Goal: Transaction & Acquisition: Purchase product/service

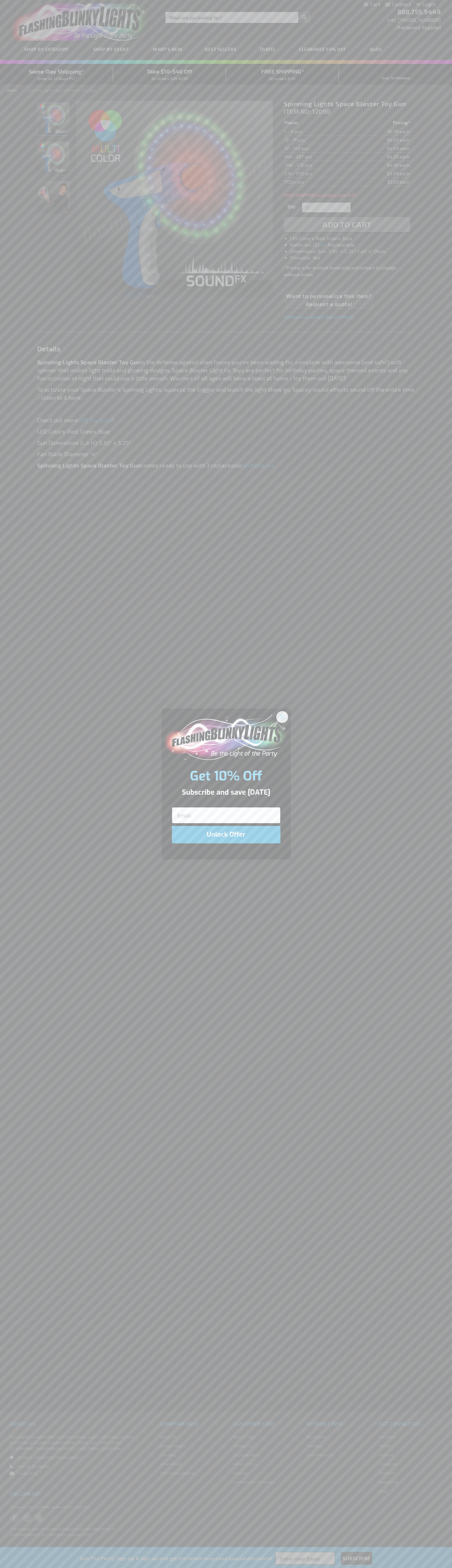
click at [282, 716] on icon "Close dialog" at bounding box center [281, 716] width 5 height 5
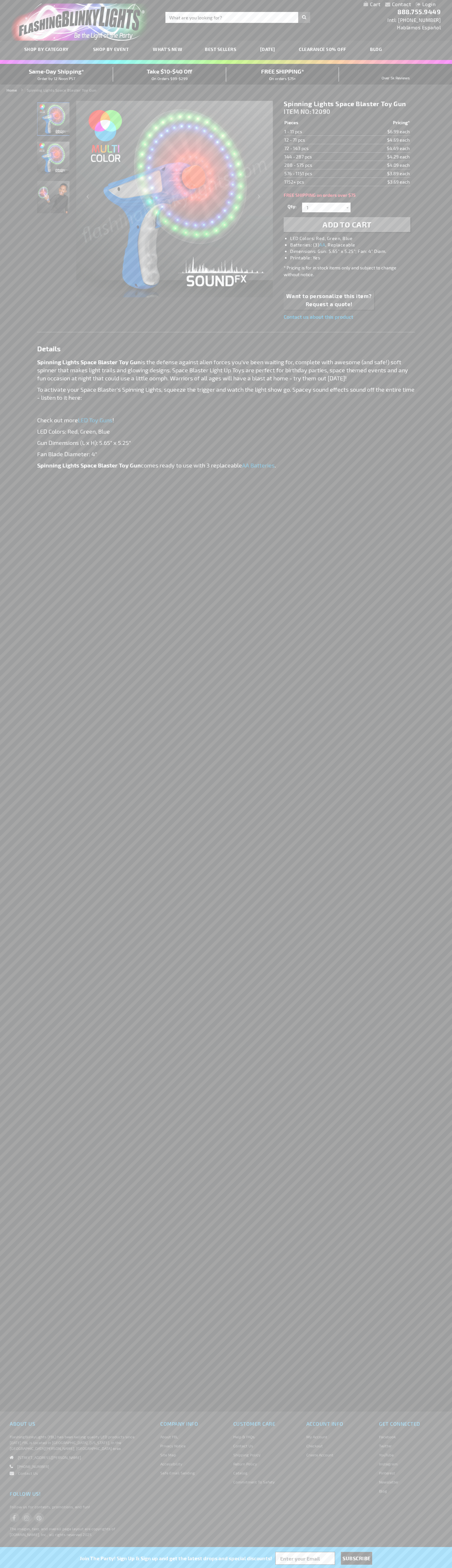
click at [353, 238] on li "LED Colors: Red, Green, Blue" at bounding box center [353, 238] width 127 height 6
click at [347, 225] on span "Add to Cart" at bounding box center [346, 224] width 49 height 9
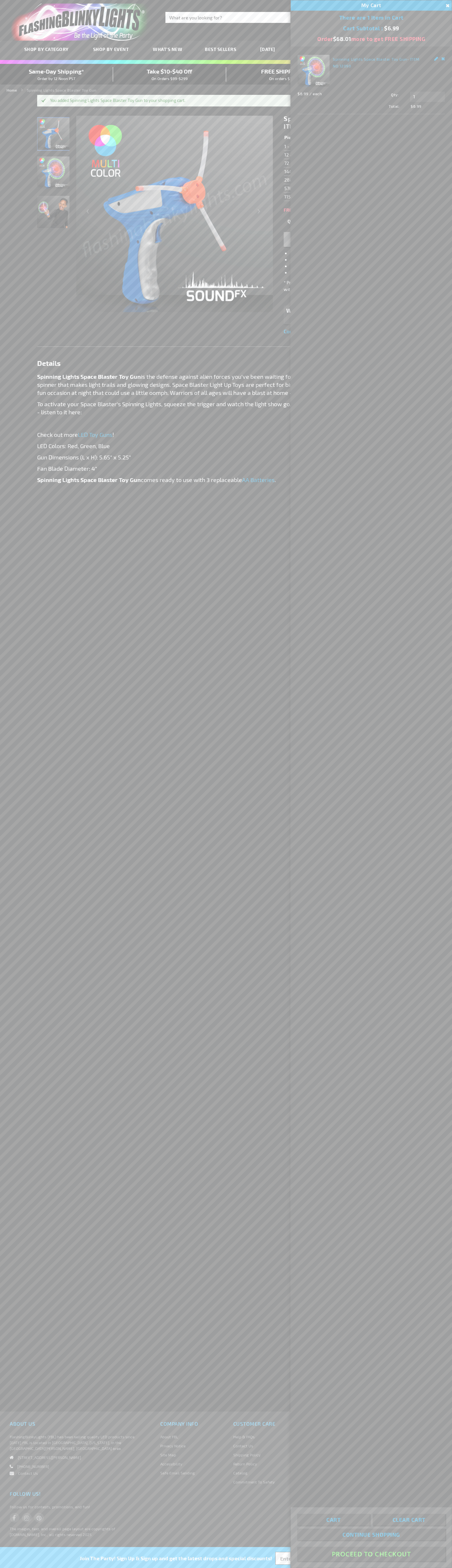
click at [371, 1554] on button "Proceed To Checkout" at bounding box center [372, 1554] width 148 height 14
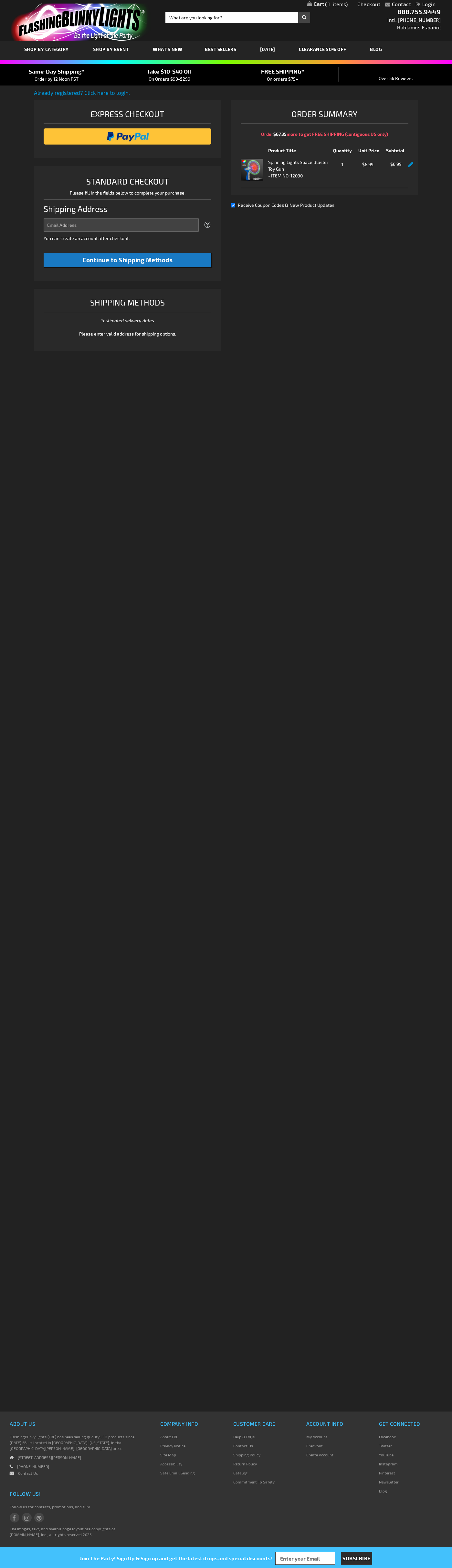
select select "US"
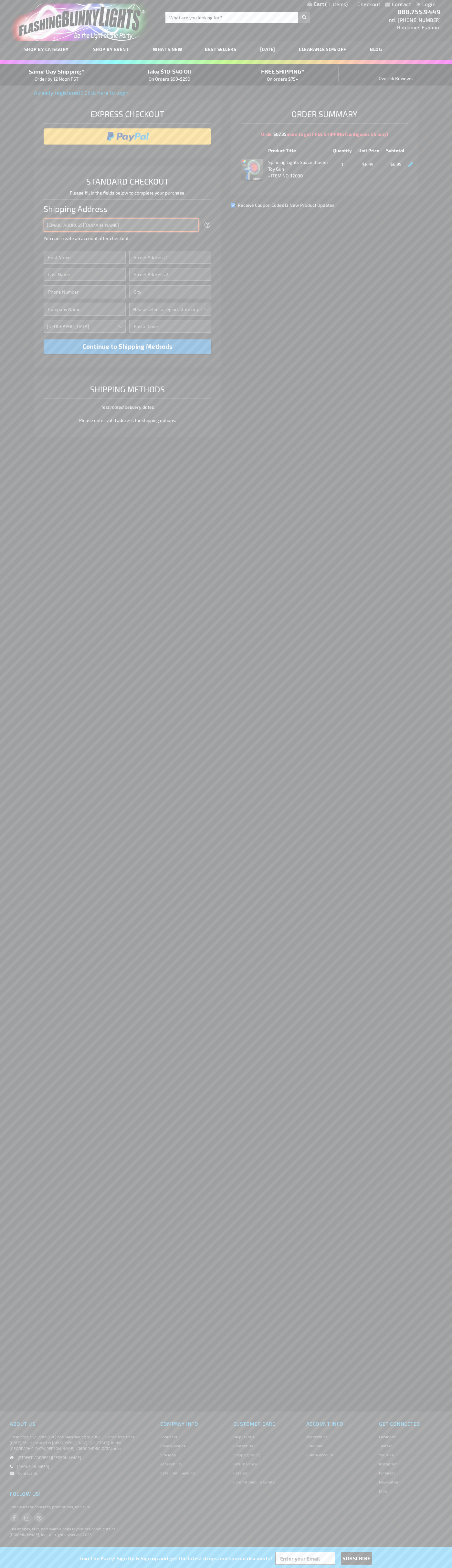
type input "johnsmith005@storebotmail.joonix.net"
type input "John"
type input "4021 Vernon Avenue"
type input "First floor"
type input "st. louis park"
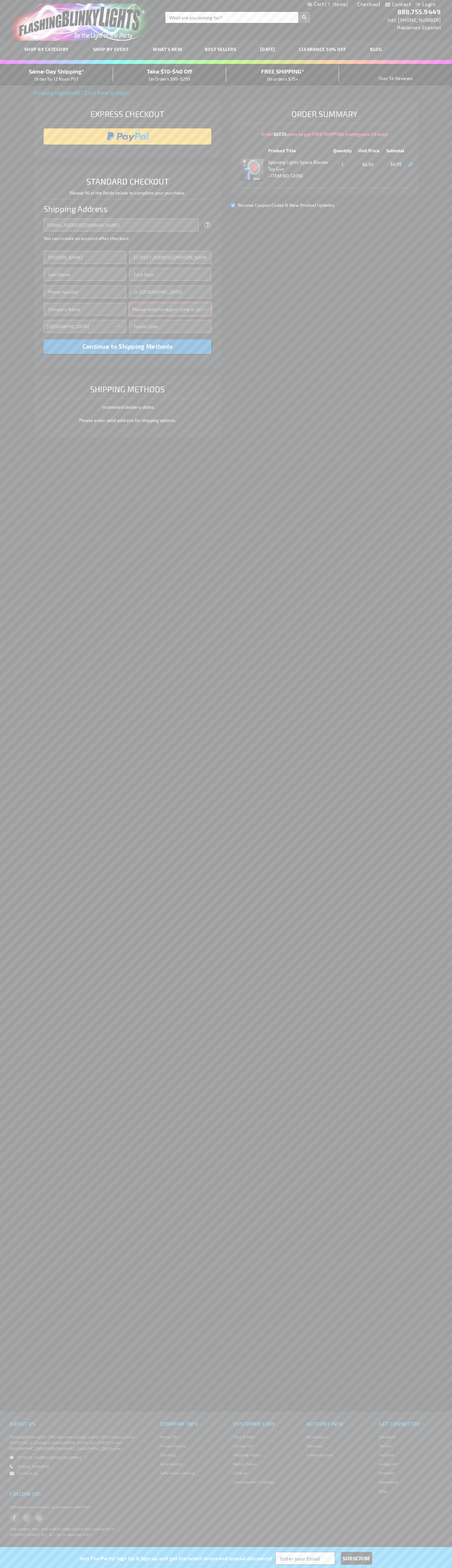
select select "34"
type input "55416"
type input "Smith"
type input "6502530000"
type input "John Smith"
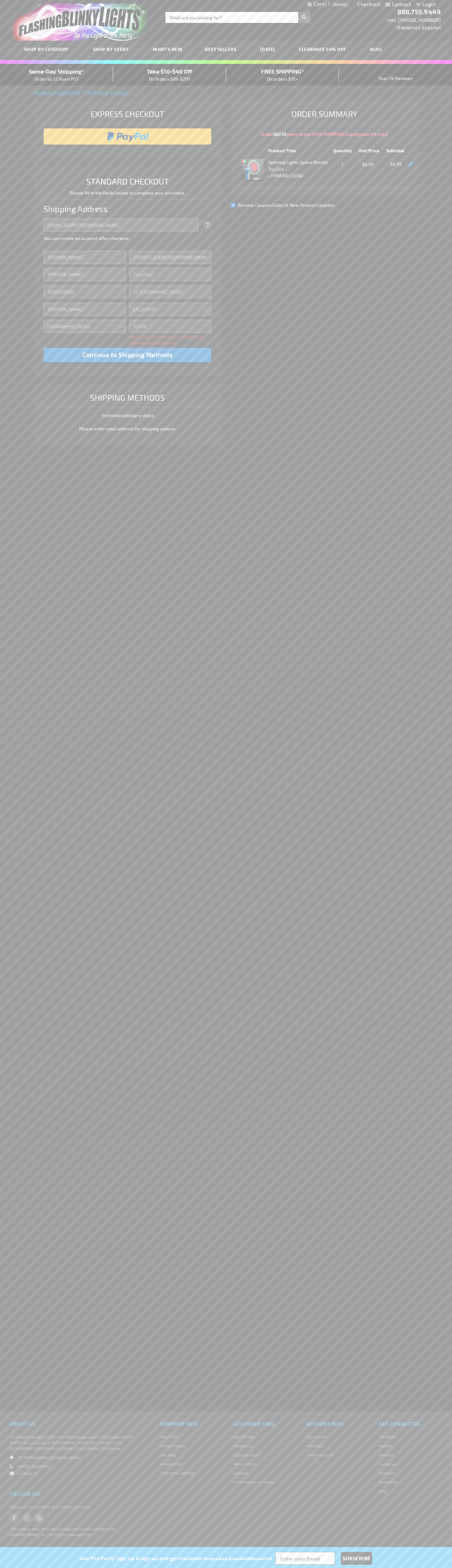
click at [57, 75] on div "Same-Day Shipping* Order by 12 Noon PST" at bounding box center [56, 74] width 113 height 15
click at [127, 136] on input "image" at bounding box center [127, 136] width 162 height 13
